Goal: Task Accomplishment & Management: Manage account settings

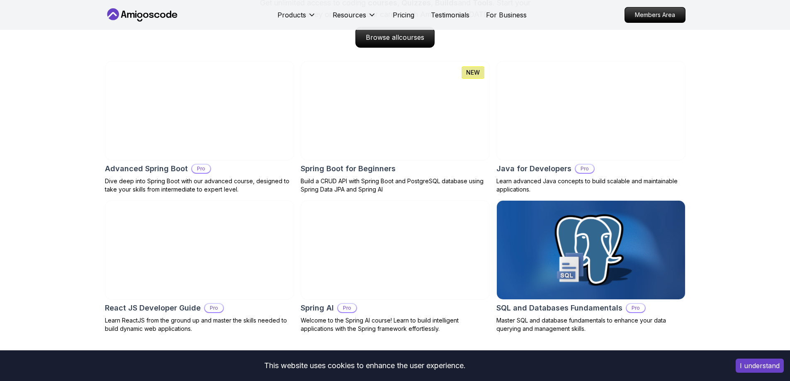
scroll to position [871, 0]
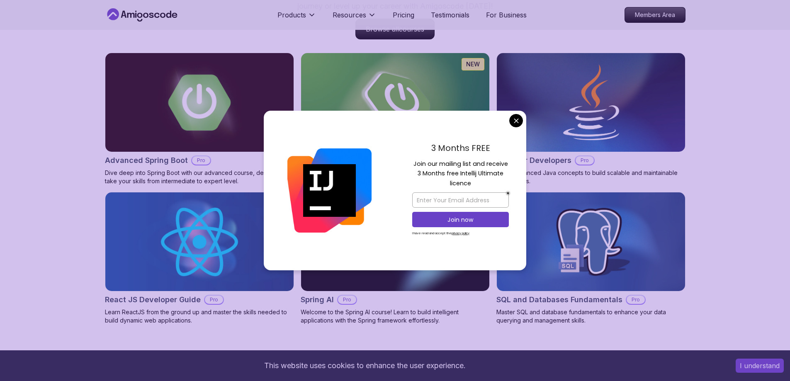
click at [747, 364] on button "I understand" at bounding box center [759, 366] width 48 height 14
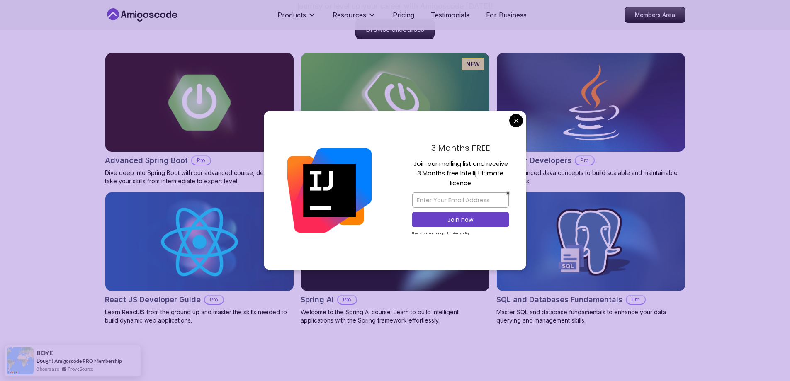
drag, startPoint x: 516, startPoint y: 121, endPoint x: 513, endPoint y: 131, distance: 10.1
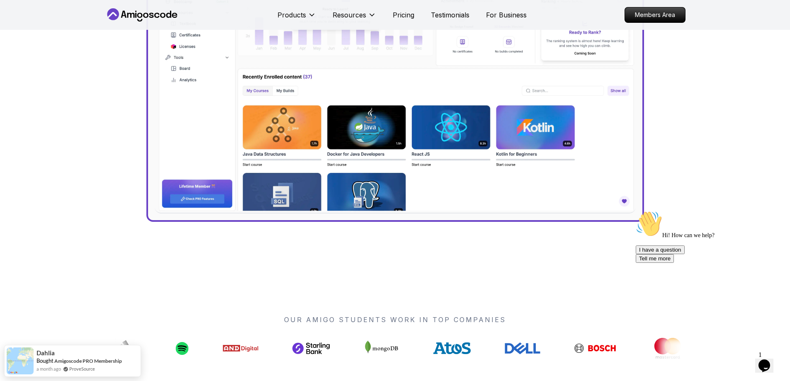
scroll to position [663, 0]
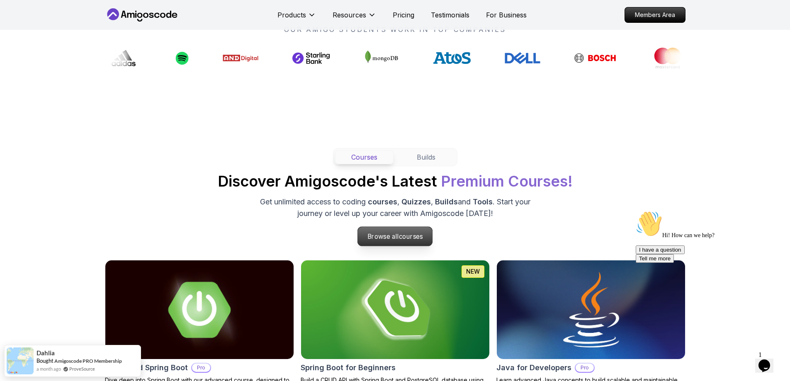
click at [400, 240] on span "courses" at bounding box center [411, 237] width 24 height 8
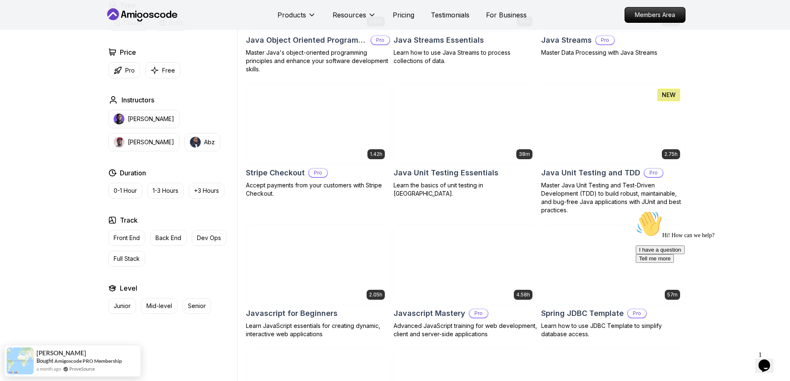
scroll to position [1368, 0]
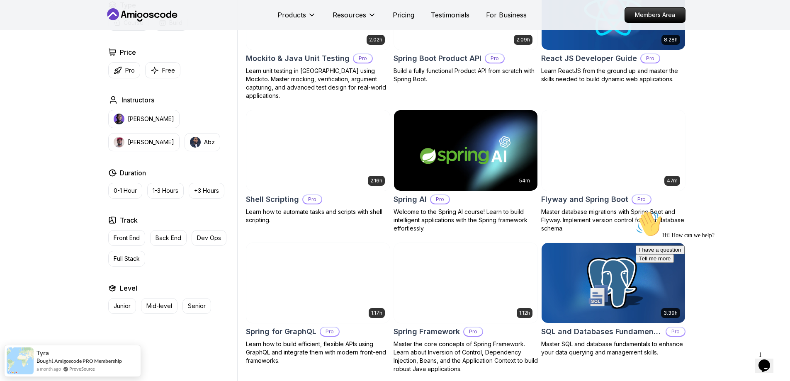
scroll to position [1907, 0]
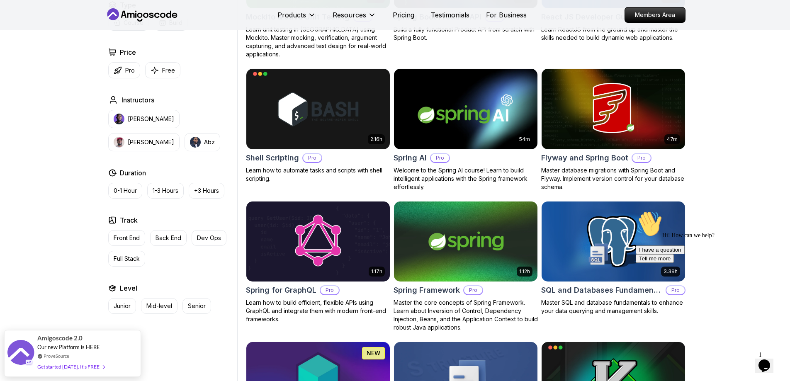
click at [439, 123] on img at bounding box center [465, 109] width 150 height 84
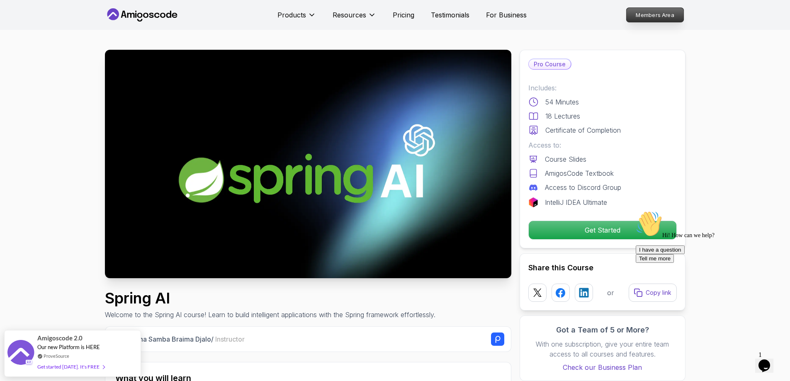
click at [652, 13] on p "Members Area" at bounding box center [654, 15] width 57 height 14
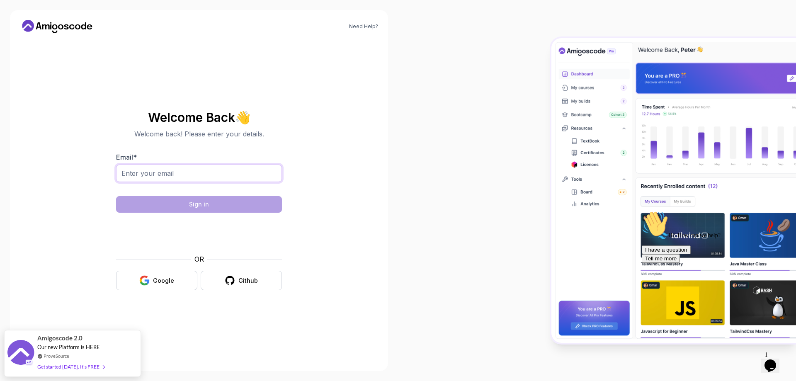
click at [146, 170] on input "Email *" at bounding box center [199, 173] width 166 height 17
type input "[PERSON_NAME][EMAIL_ADDRESS][DOMAIN_NAME]"
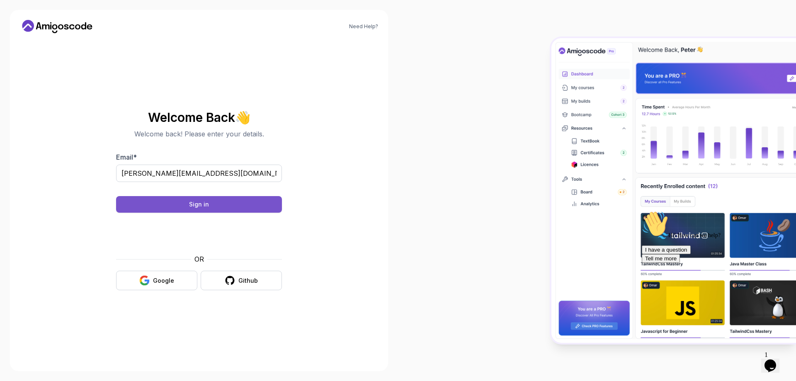
click at [243, 209] on button "Sign in" at bounding box center [199, 204] width 166 height 17
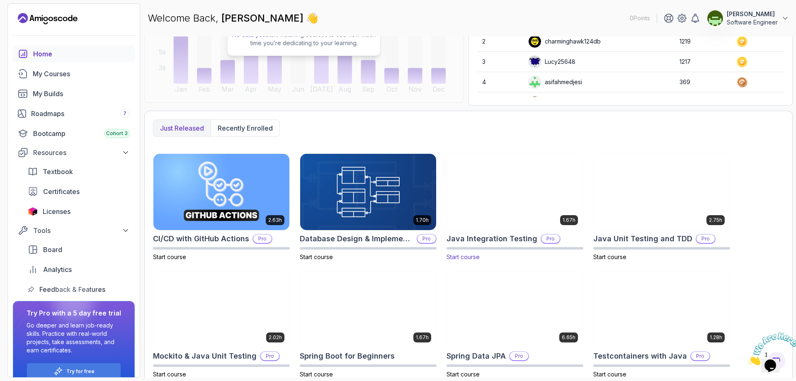
scroll to position [150, 0]
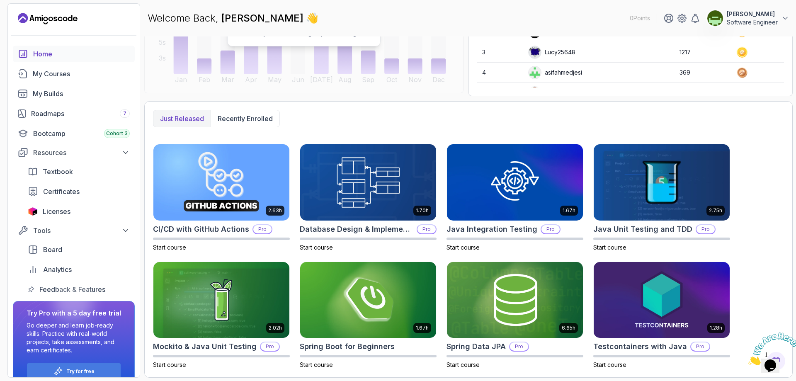
click at [750, 197] on div "2.63h CI/CD with GitHub Actions Pro Start course 1.70h Database Design & Implem…" at bounding box center [468, 256] width 631 height 225
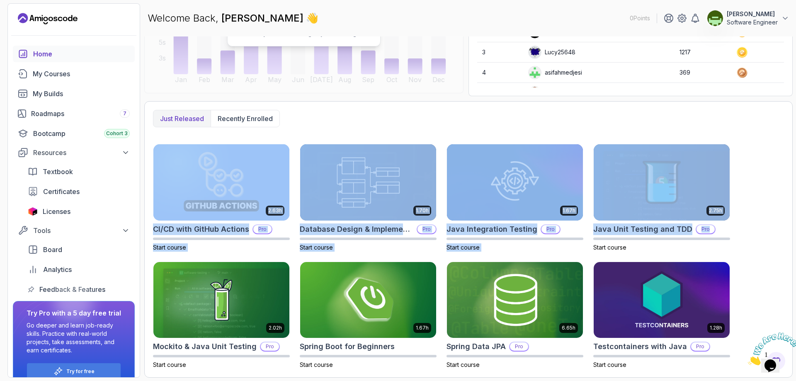
drag, startPoint x: 793, startPoint y: 127, endPoint x: 796, endPoint y: 233, distance: 105.7
click at [796, 233] on section "0 Points Solomon kwabena Software Engineer Home My Courses My Builds Roadmaps 7…" at bounding box center [398, 190] width 796 height 381
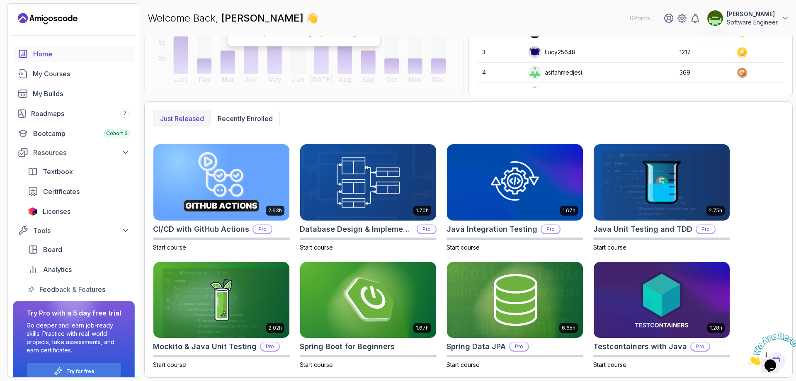
click at [764, 240] on div "2.63h CI/CD with GitHub Actions Pro Start course 1.70h Database Design & Implem…" at bounding box center [468, 256] width 631 height 225
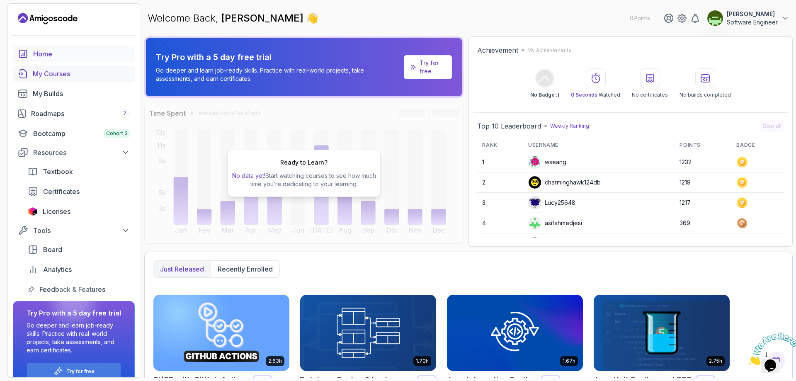
click at [65, 75] on div "My Courses" at bounding box center [81, 74] width 97 height 10
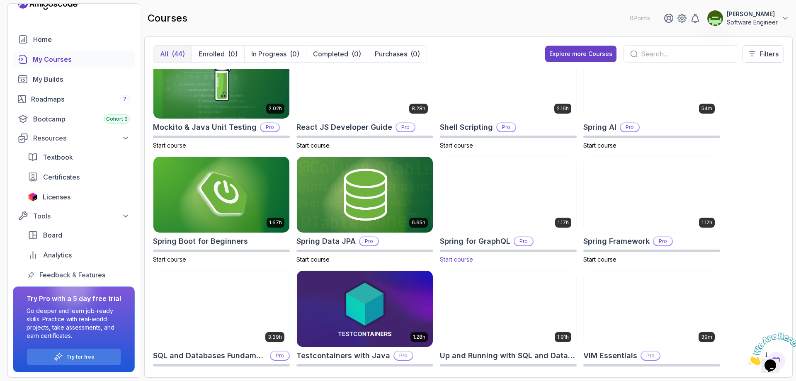
scroll to position [953, 0]
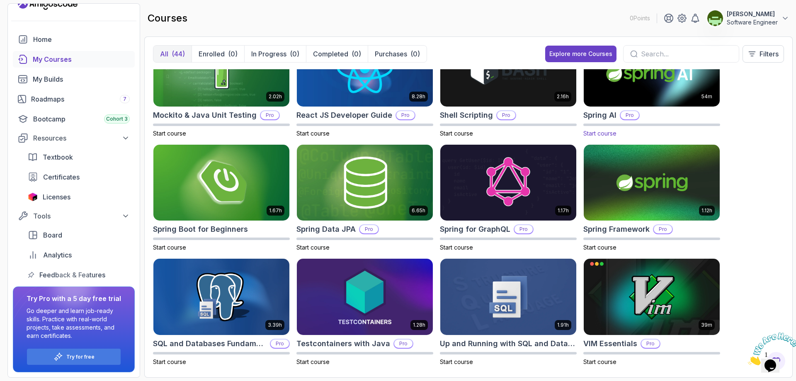
click at [652, 90] on img at bounding box center [651, 68] width 143 height 80
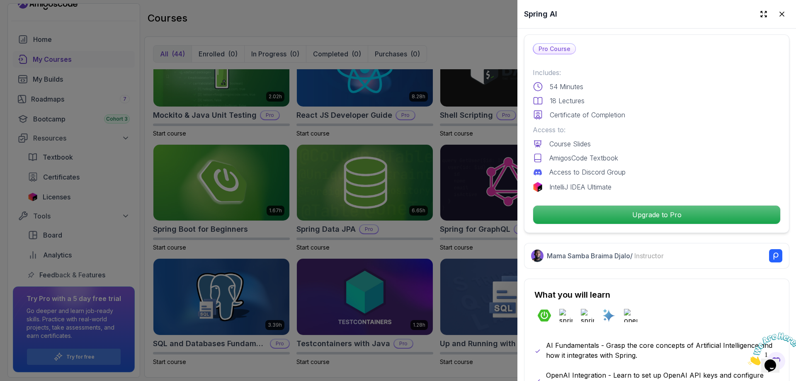
scroll to position [124, 0]
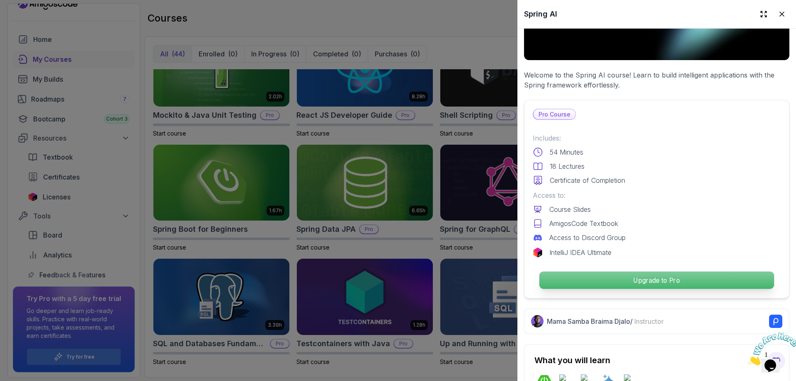
click at [663, 279] on p "Upgrade to Pro" at bounding box center [656, 280] width 235 height 17
